Goal: Information Seeking & Learning: Learn about a topic

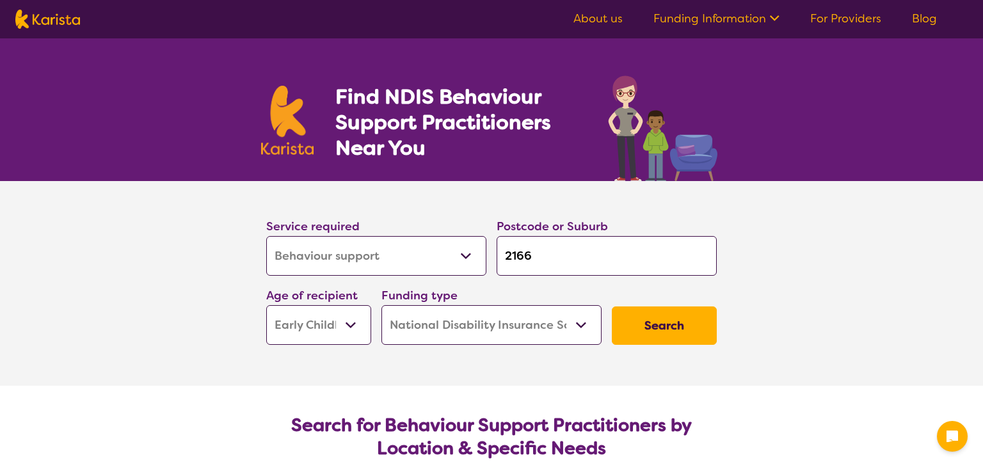
select select "Behaviour support"
select select "EC"
select select "NDIS"
select select "Behaviour support"
select select "EC"
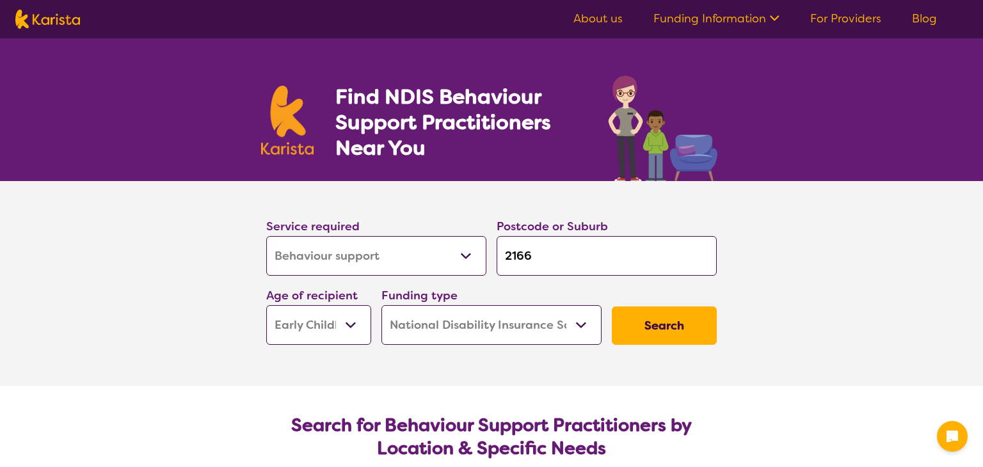
select select "NDIS"
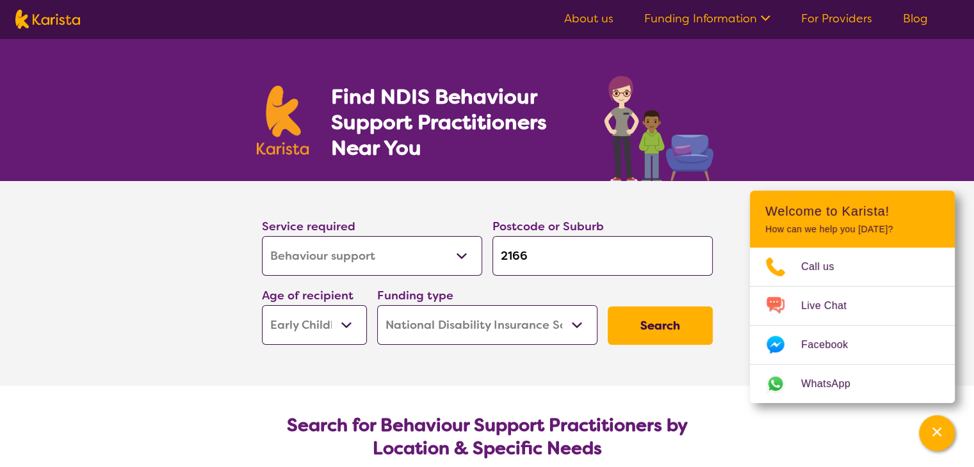
click at [652, 325] on button "Search" at bounding box center [660, 326] width 105 height 38
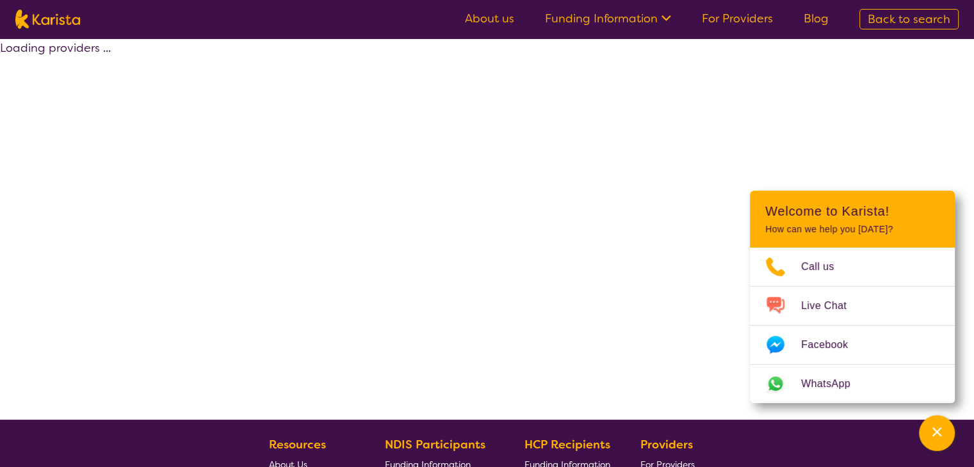
select select "by_score"
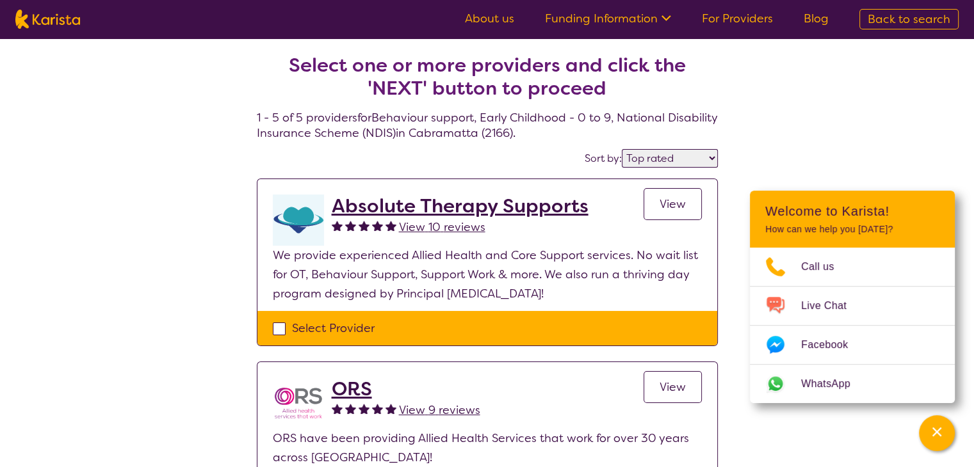
scroll to position [3, 0]
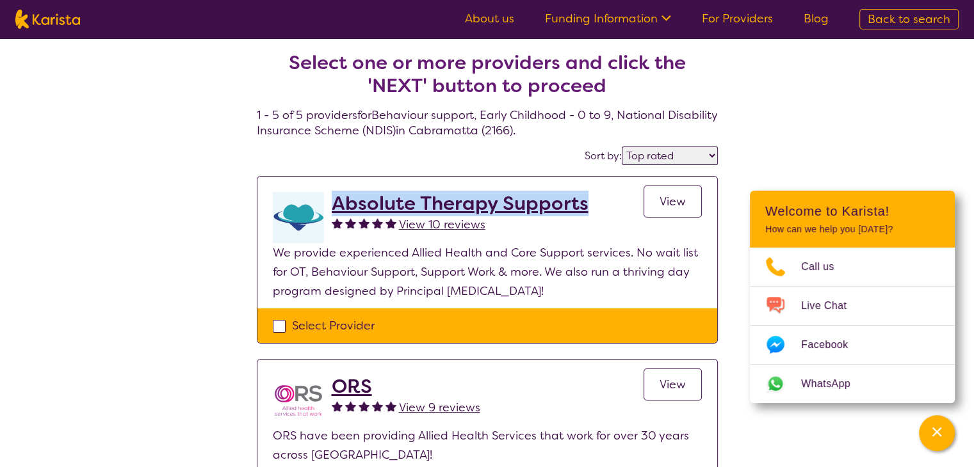
drag, startPoint x: 604, startPoint y: 203, endPoint x: 336, endPoint y: 187, distance: 268.7
click at [336, 187] on section "Absolute Therapy Supports View 10 reviews View We provide experienced Allied He…" at bounding box center [487, 243] width 460 height 132
copy h2 "Absolute Therapy Supports"
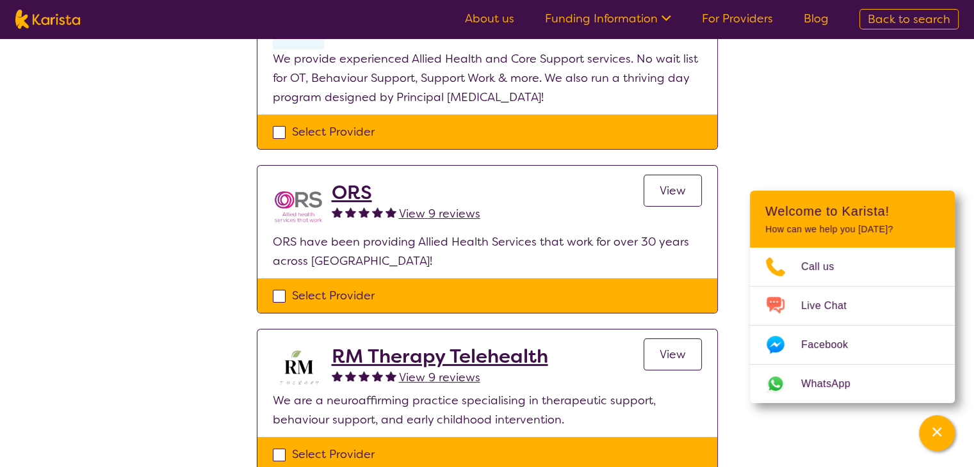
scroll to position [202, 0]
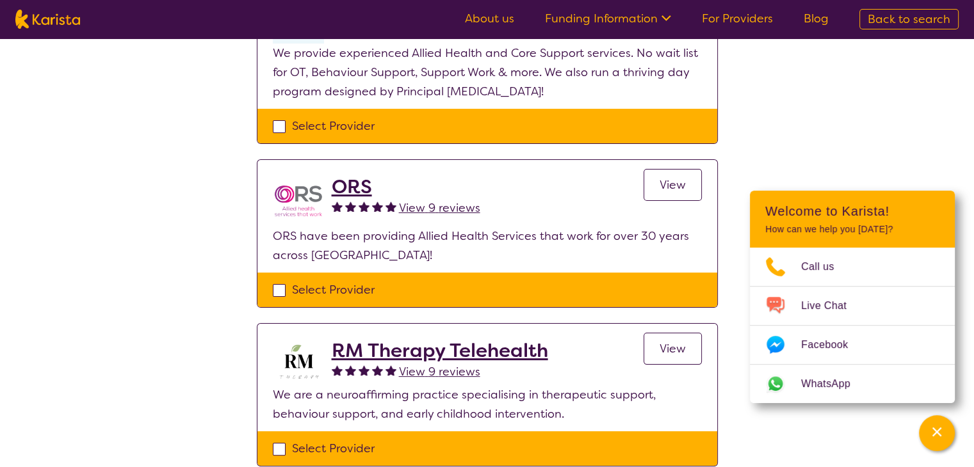
click at [361, 186] on h2 "ORS" at bounding box center [406, 186] width 149 height 23
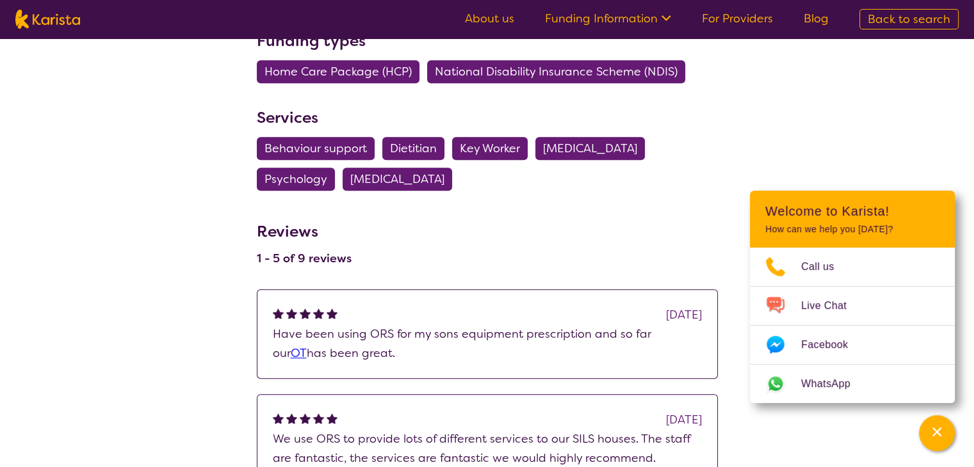
scroll to position [668, 0]
